Goal: Information Seeking & Learning: Understand process/instructions

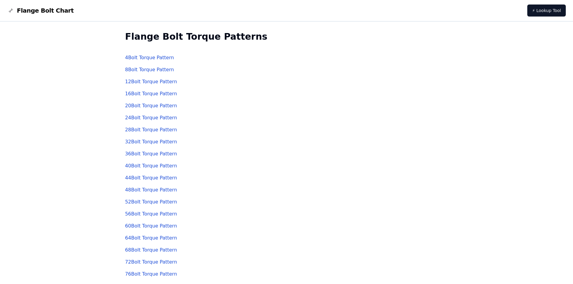
click at [160, 59] on link "4 Bolt Torque Pattern" at bounding box center [149, 58] width 49 height 6
click at [163, 58] on link "4 Bolt Torque Pattern" at bounding box center [149, 58] width 49 height 6
